Goal: Information Seeking & Learning: Learn about a topic

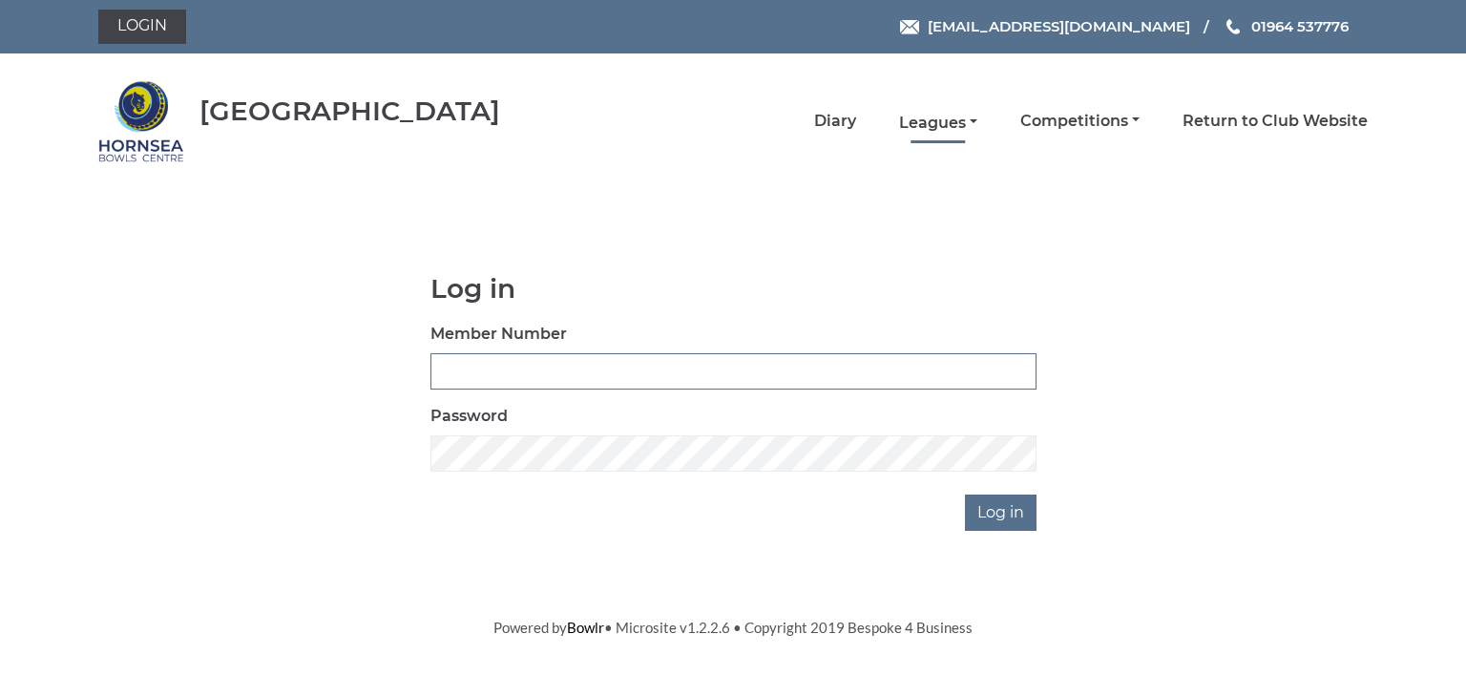
type input "0902"
click at [931, 116] on link "Leagues" at bounding box center [938, 123] width 78 height 21
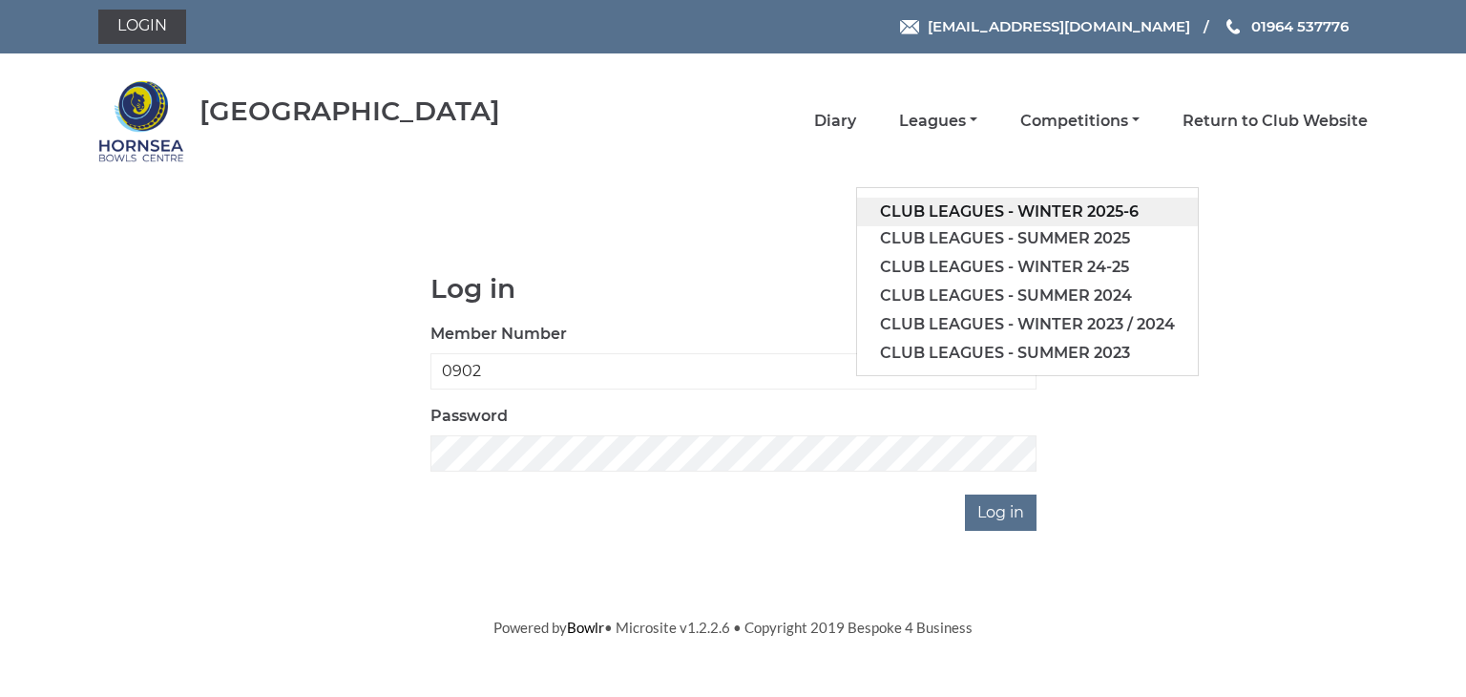
click at [959, 209] on link "Club leagues - Winter 2025-6" at bounding box center [1027, 212] width 341 height 29
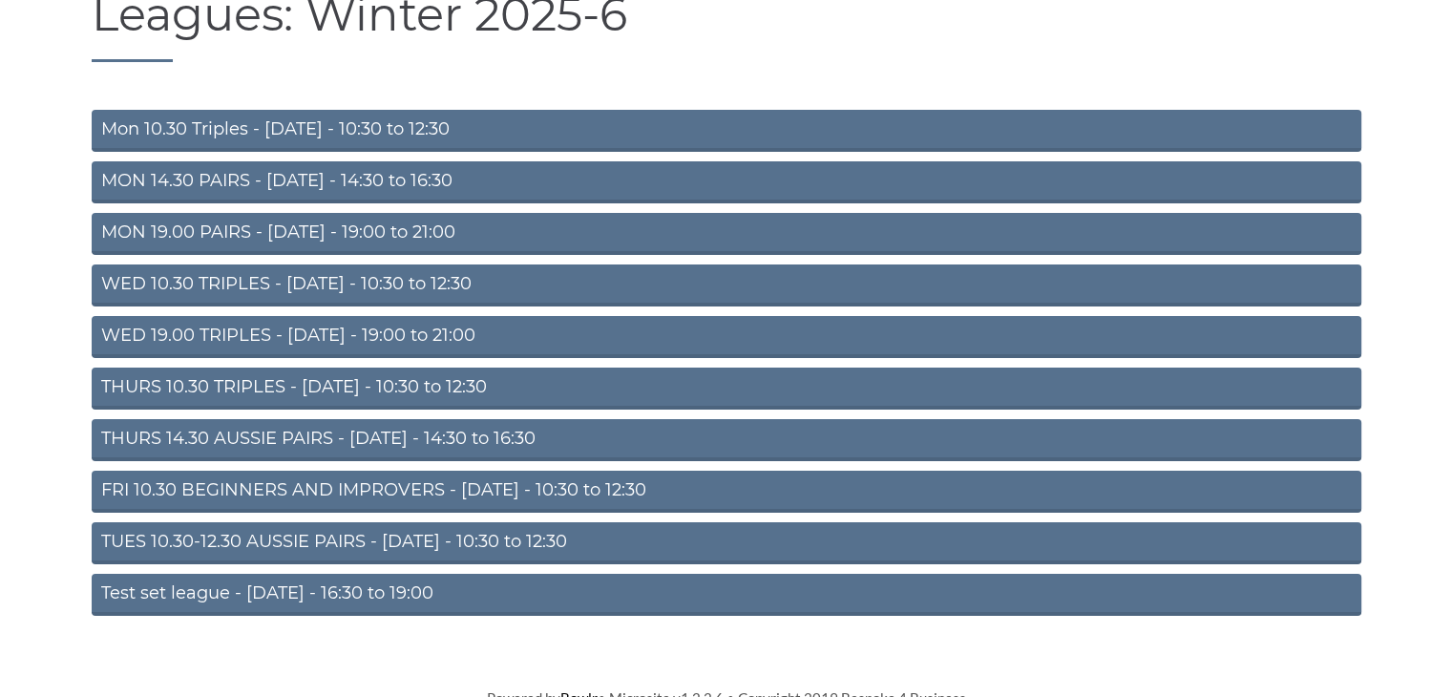
scroll to position [210, 0]
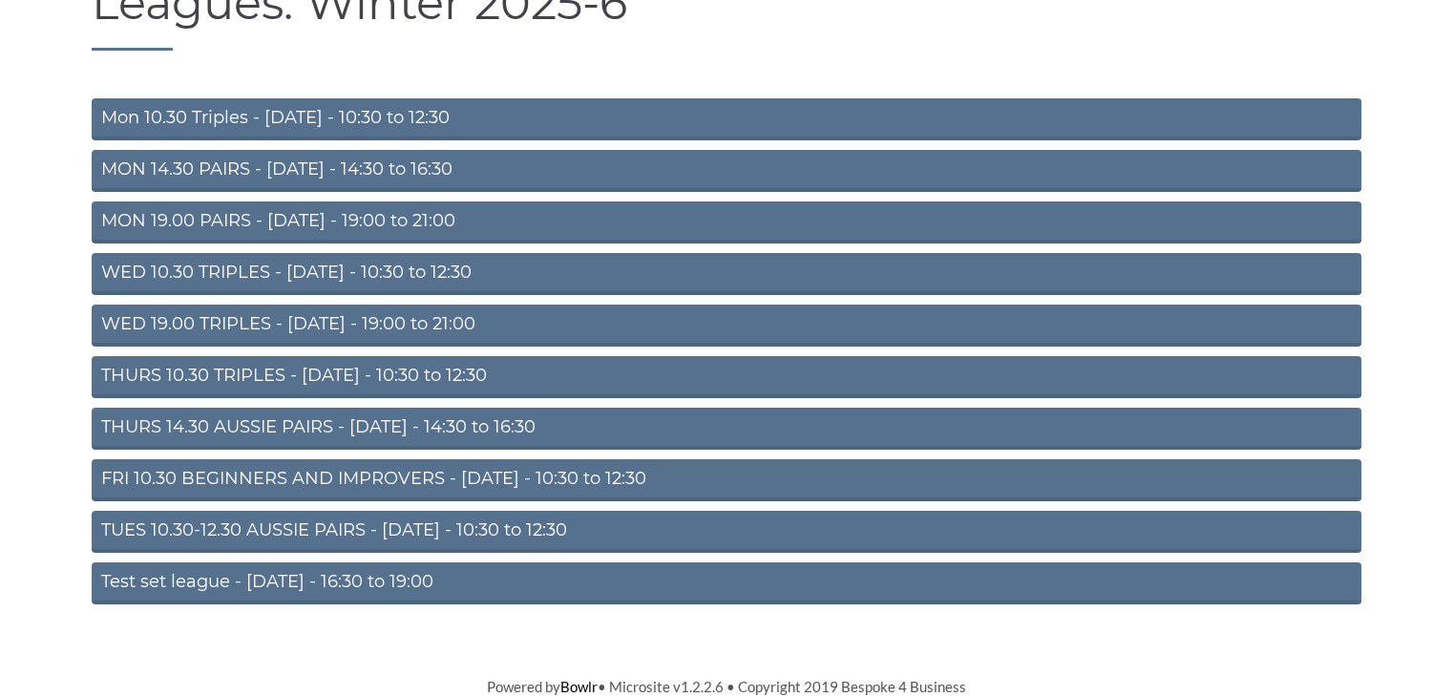
click at [286, 578] on link "Test set league - [DATE] - 16:30 to 19:00" at bounding box center [726, 583] width 1269 height 42
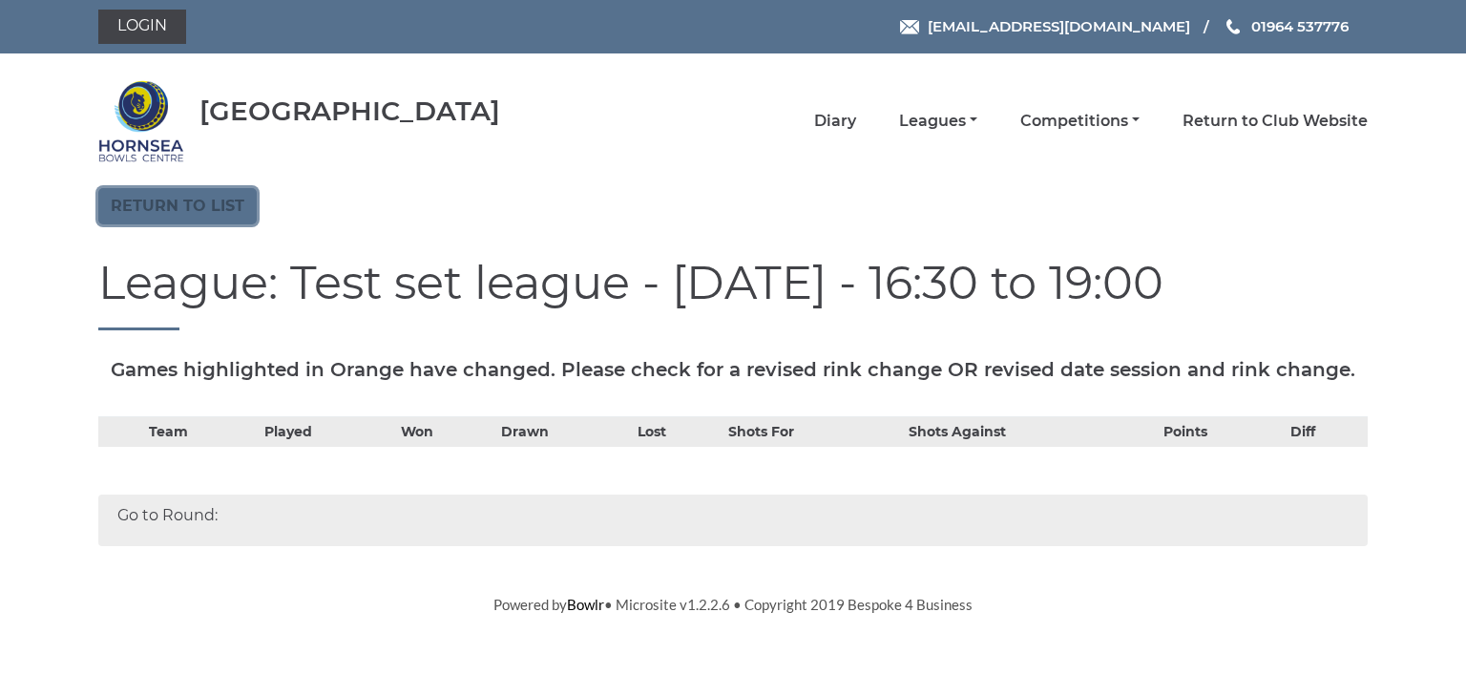
click at [202, 205] on link "Return to list" at bounding box center [177, 206] width 158 height 36
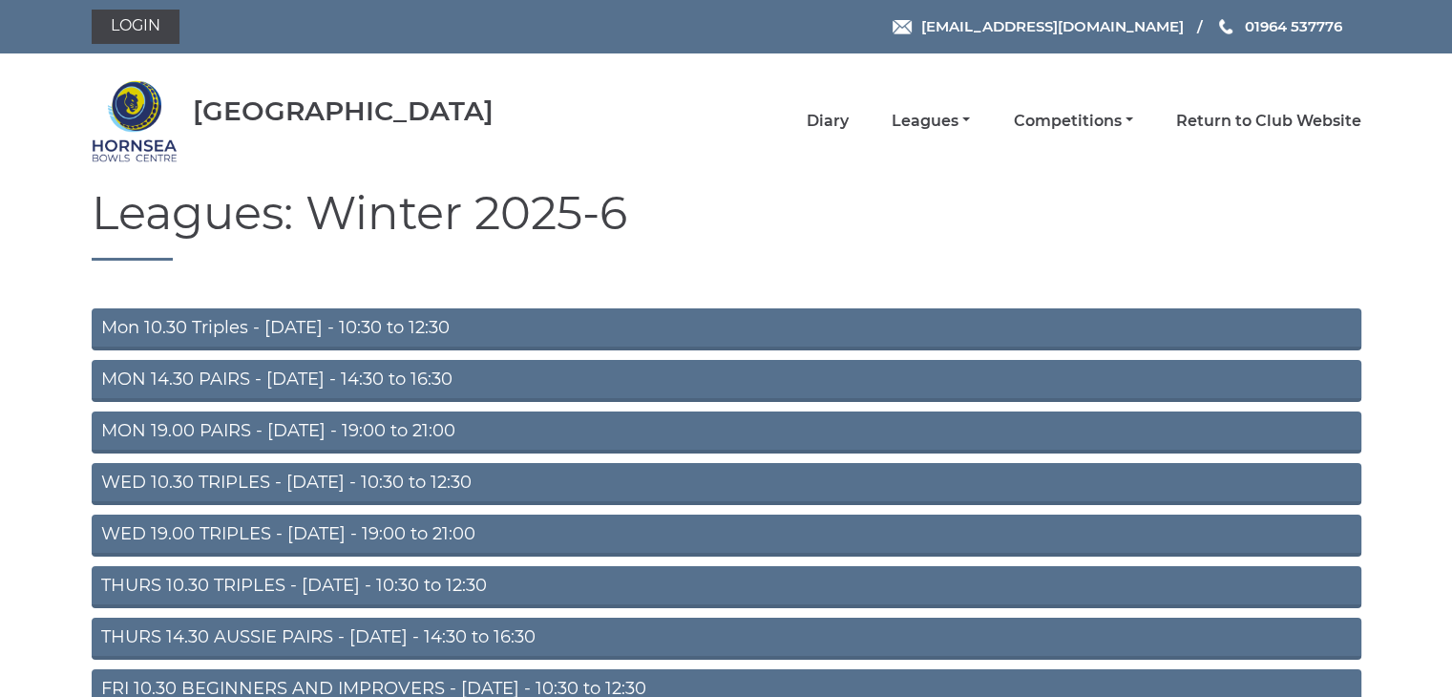
click at [257, 635] on link "THURS 14.30 AUSSIE PAIRS - [DATE] - 14:30 to 16:30" at bounding box center [726, 638] width 1269 height 42
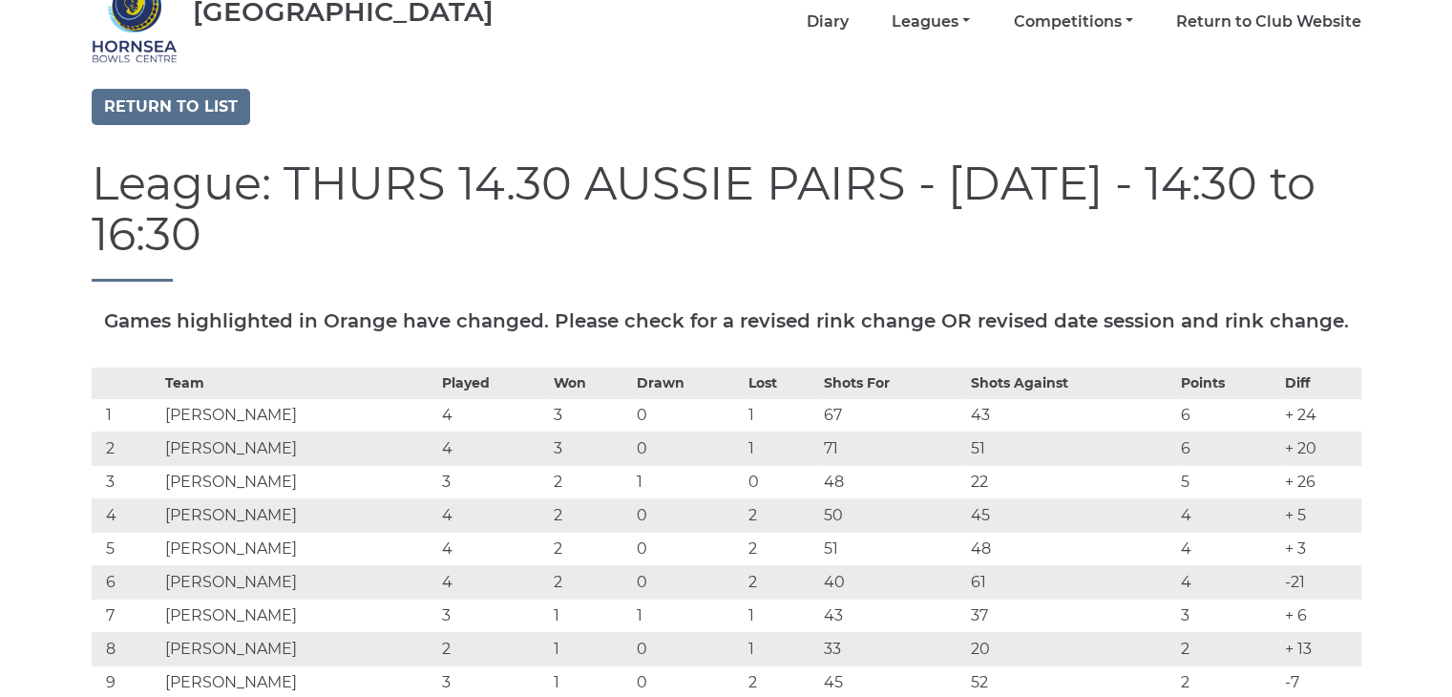
scroll to position [95, 0]
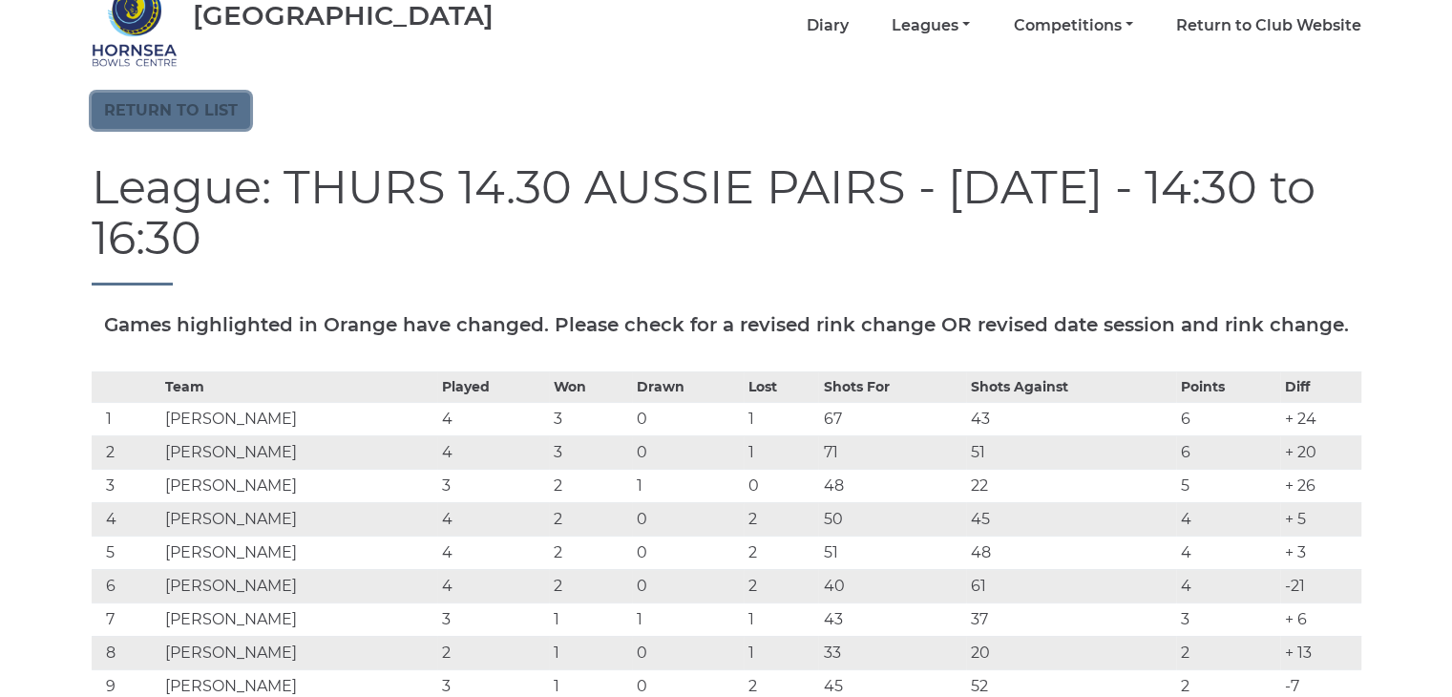
click at [154, 106] on link "Return to list" at bounding box center [171, 111] width 158 height 36
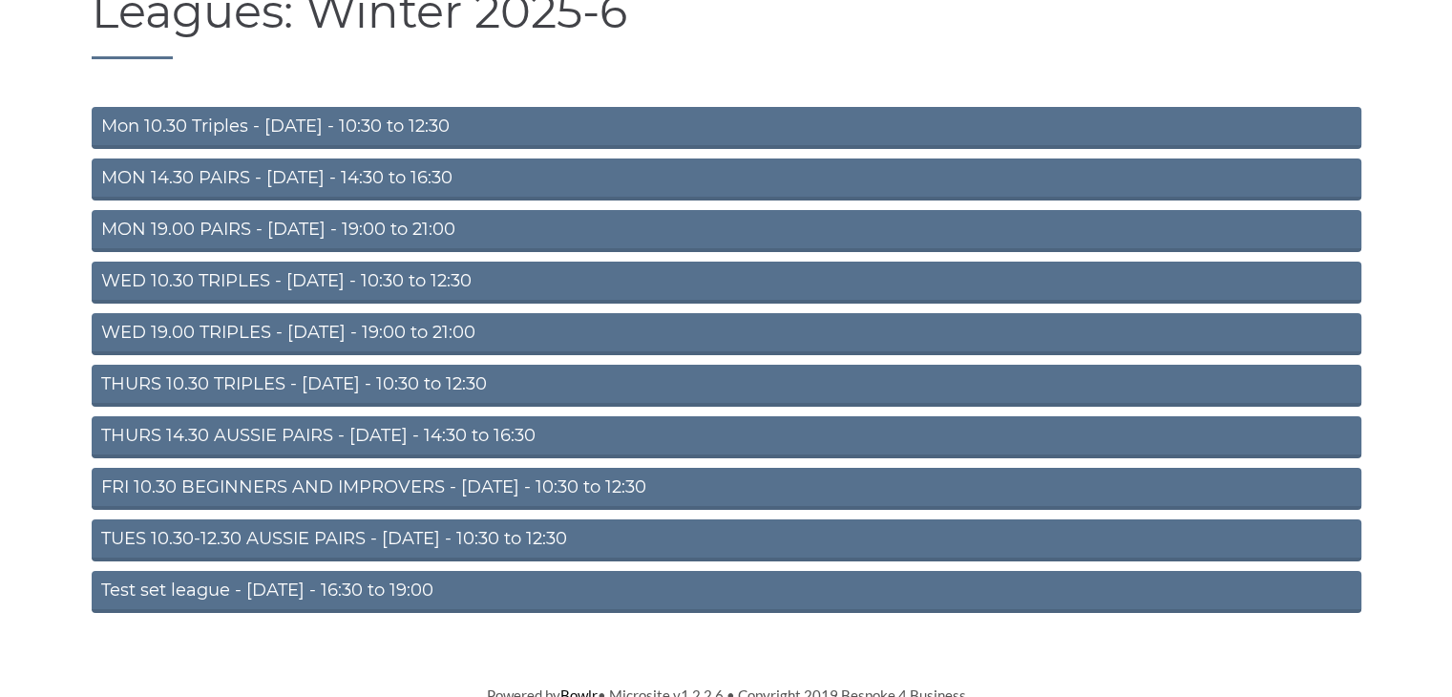
scroll to position [210, 0]
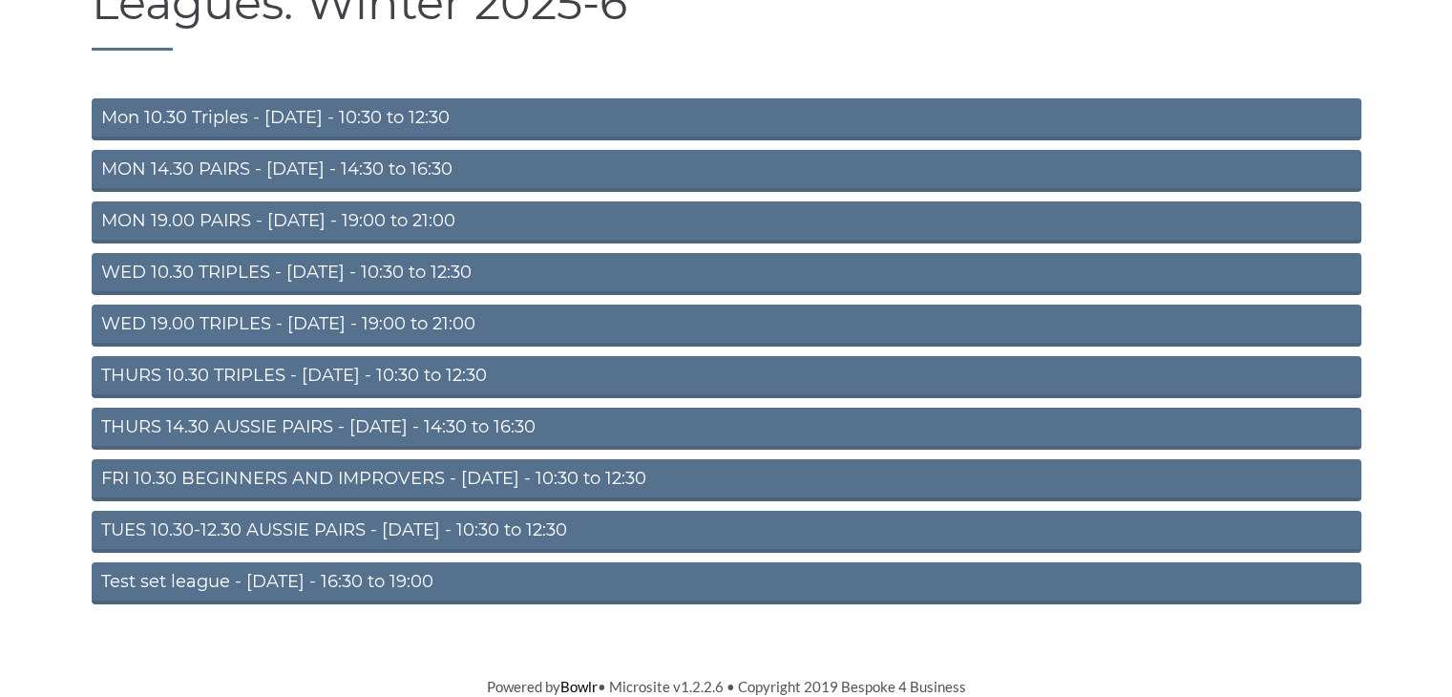
click at [282, 478] on link "FRI 10.30 BEGINNERS AND IMPROVERS - [DATE] - 10:30 to 12:30" at bounding box center [726, 480] width 1269 height 42
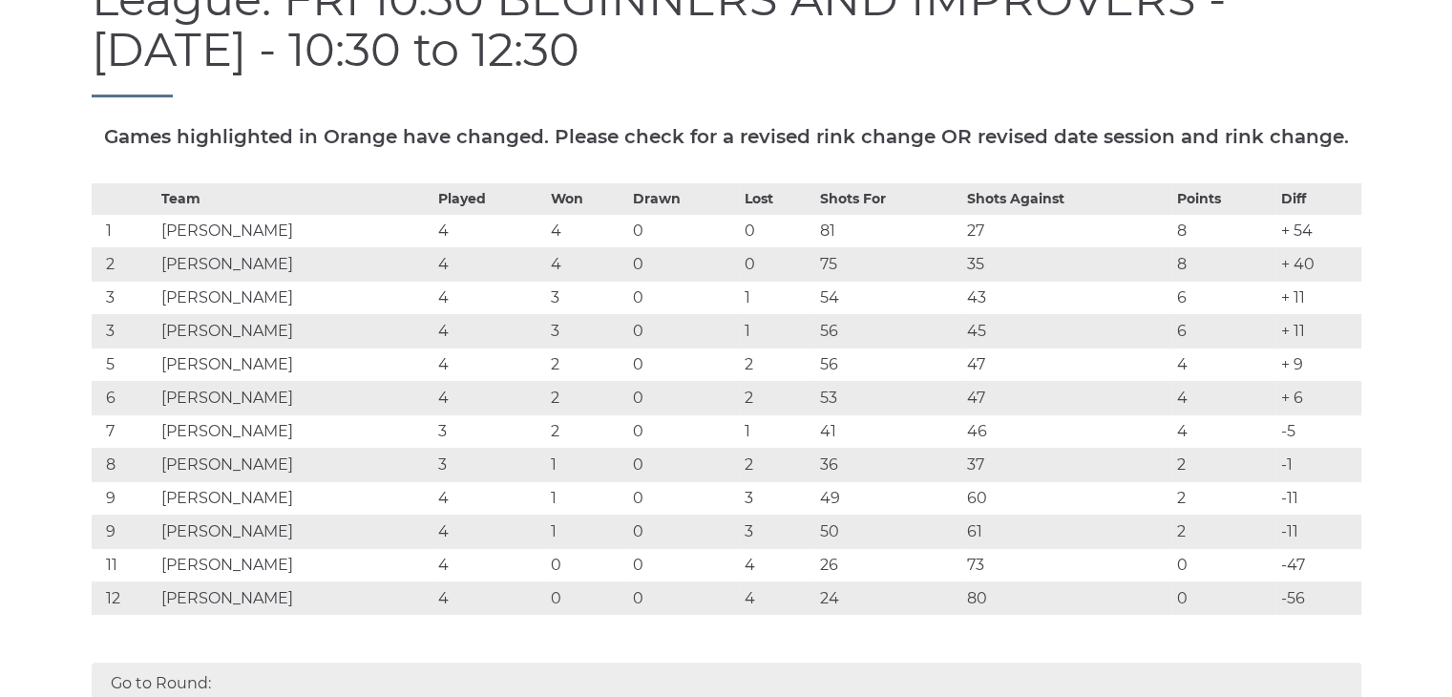
scroll to position [95, 0]
